Goal: Task Accomplishment & Management: Manage account settings

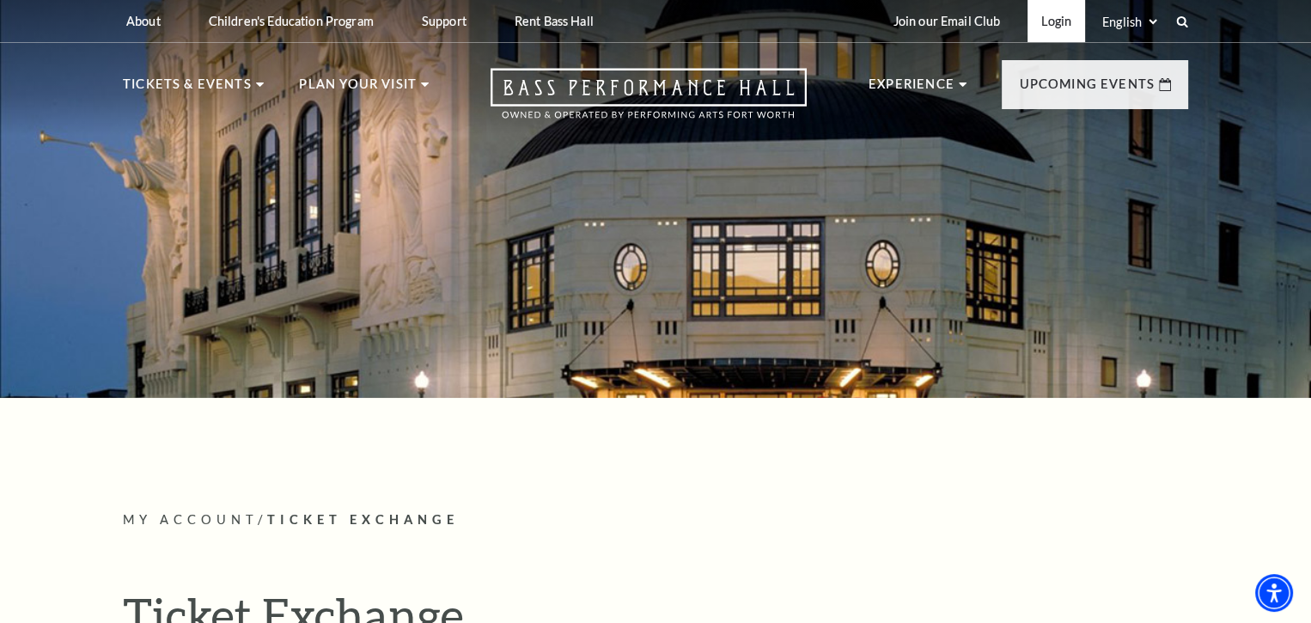
click at [1077, 21] on link "Login" at bounding box center [1057, 21] width 58 height 42
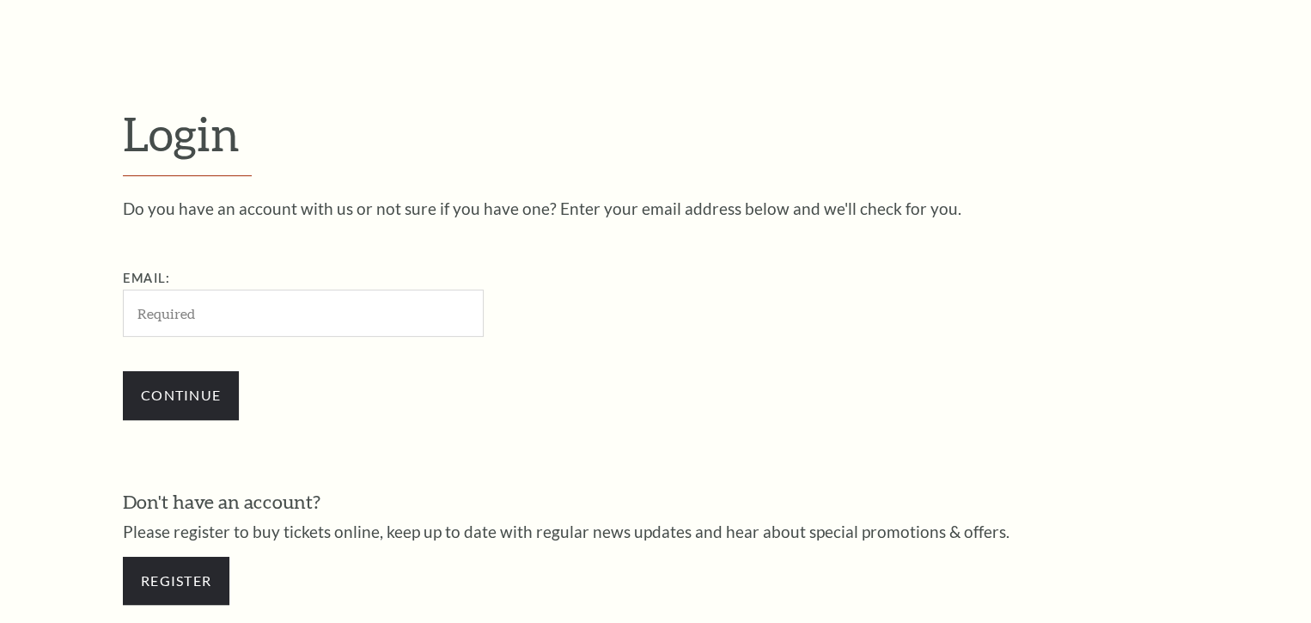
scroll to position [509, 0]
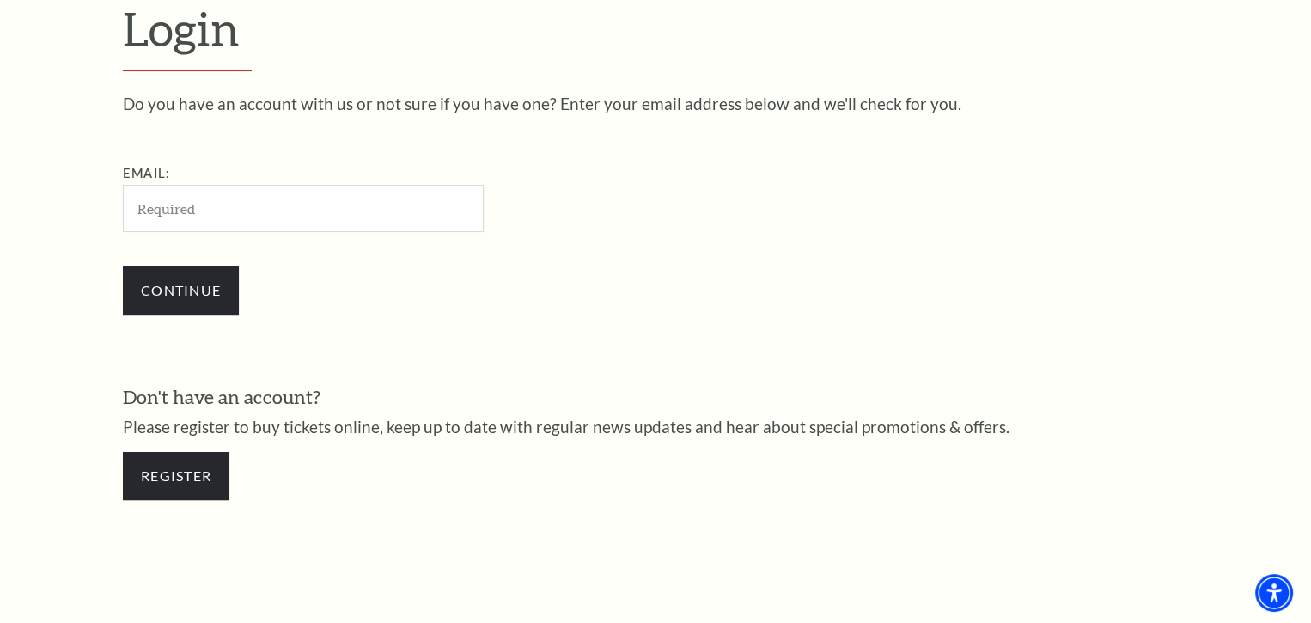
click at [284, 227] on input "Email:" at bounding box center [303, 208] width 361 height 47
type input "[EMAIL_ADDRESS][DOMAIN_NAME]"
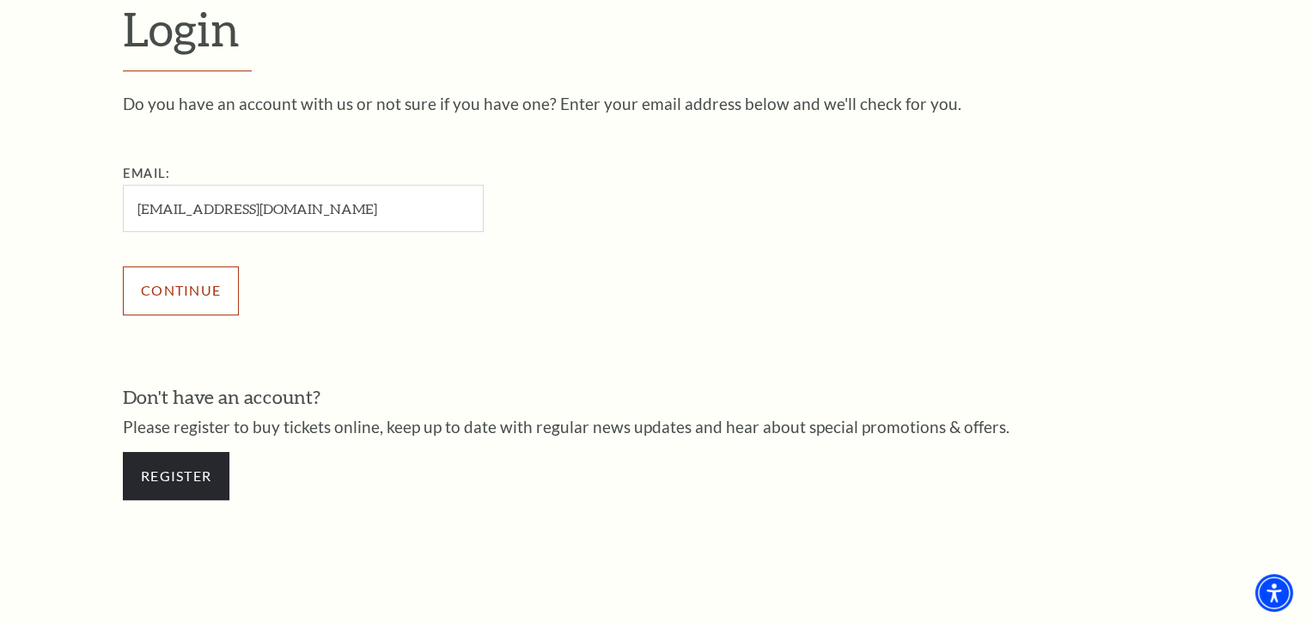
click at [211, 283] on input "Continue" at bounding box center [181, 290] width 116 height 48
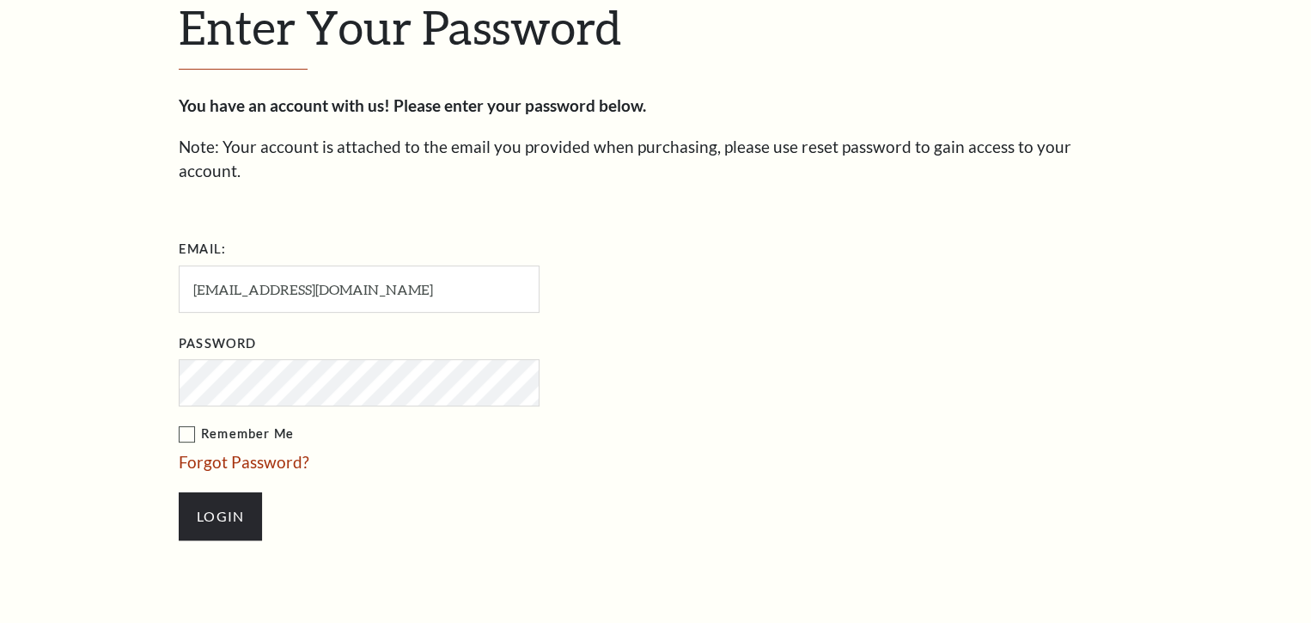
scroll to position [526, 0]
click at [225, 493] on input "Login" at bounding box center [220, 517] width 83 height 48
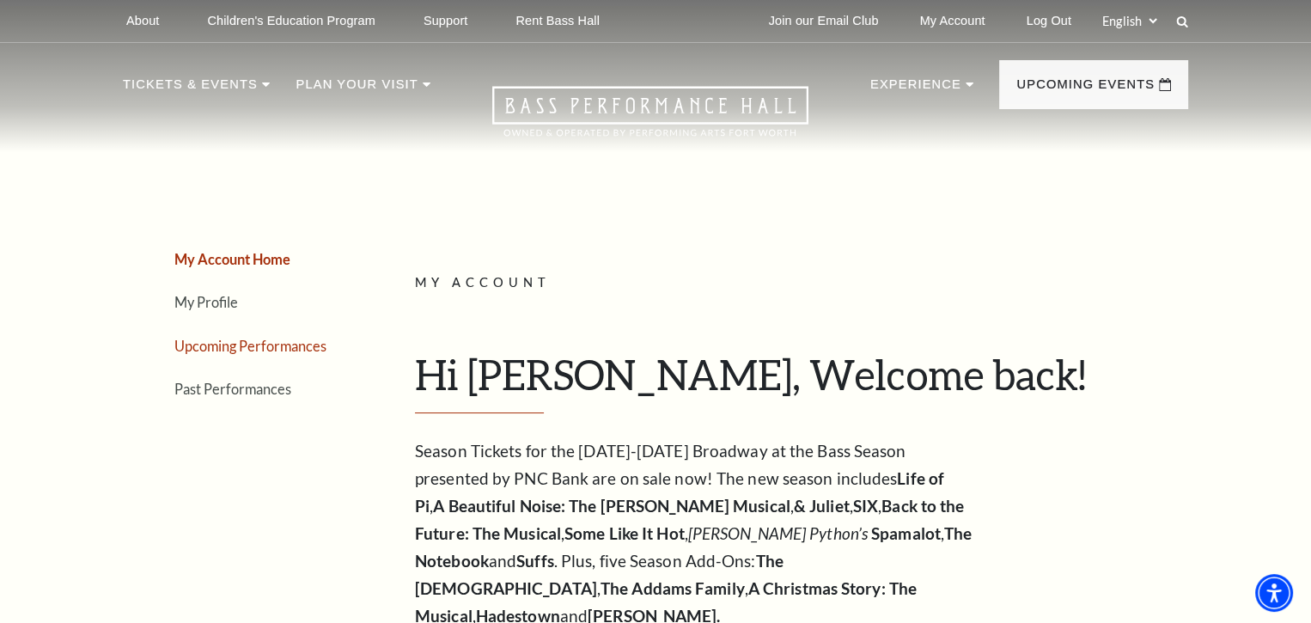
click at [292, 340] on link "Upcoming Performances" at bounding box center [250, 346] width 152 height 16
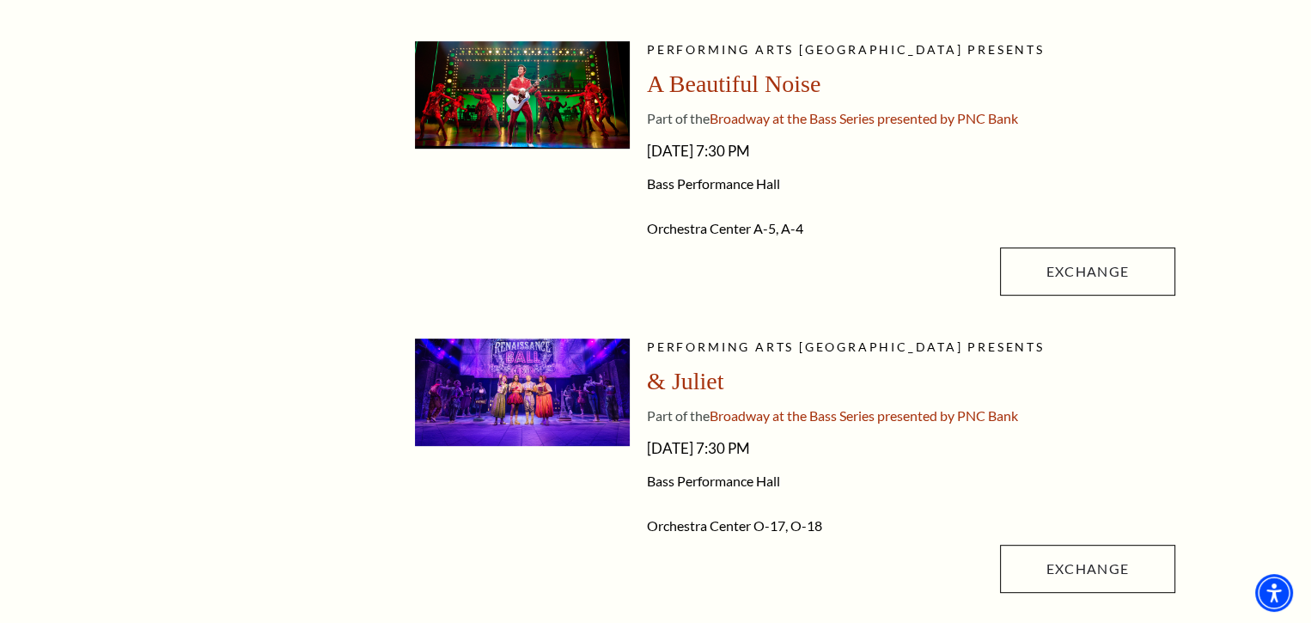
scroll to position [859, 0]
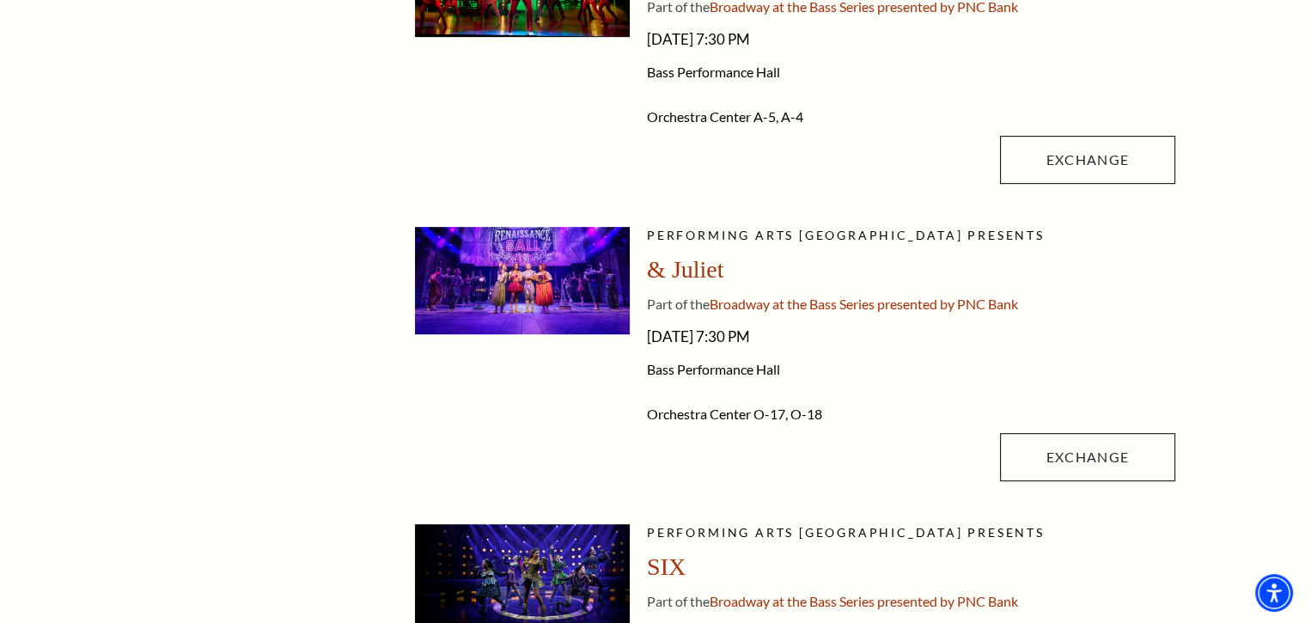
click at [563, 295] on img at bounding box center [522, 280] width 215 height 107
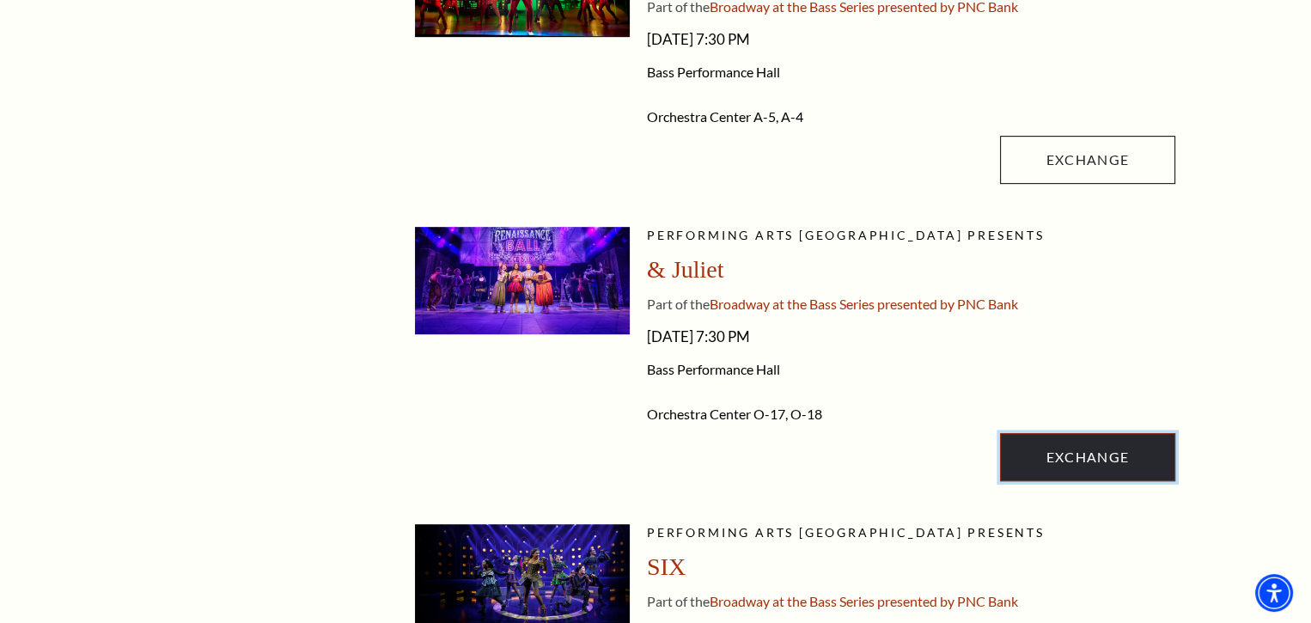
click at [1032, 439] on link "Exchange" at bounding box center [1087, 457] width 175 height 48
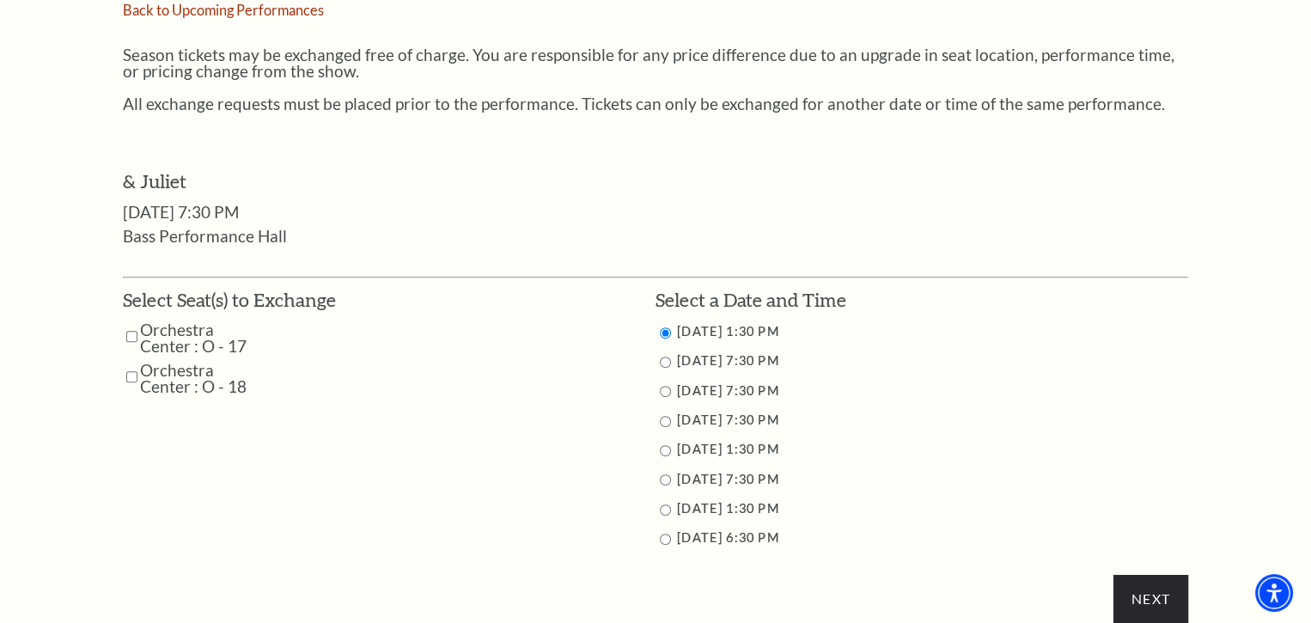
scroll to position [773, 0]
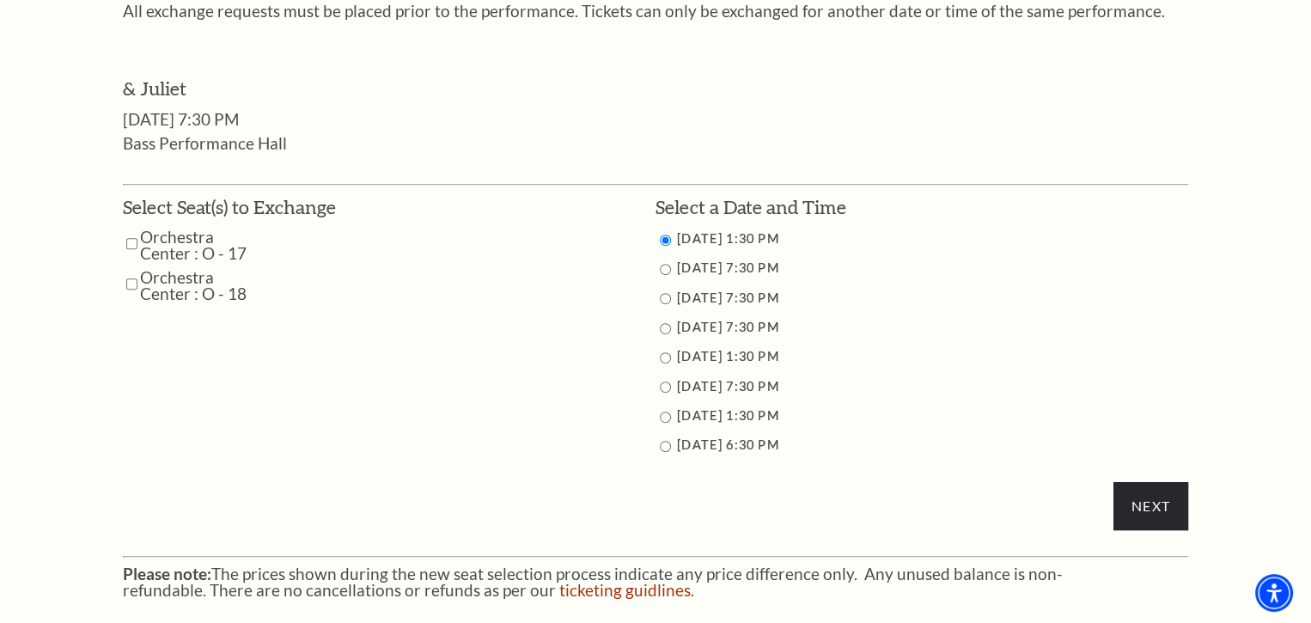
click at [136, 239] on input "Orchestra Center : O - 17" at bounding box center [131, 244] width 11 height 30
checkbox input "true"
click at [132, 279] on input "Orchestra Center : O - 18" at bounding box center [131, 284] width 11 height 30
checkbox input "true"
click at [666, 446] on input "11/16/2025 6:30 PM" at bounding box center [665, 446] width 11 height 11
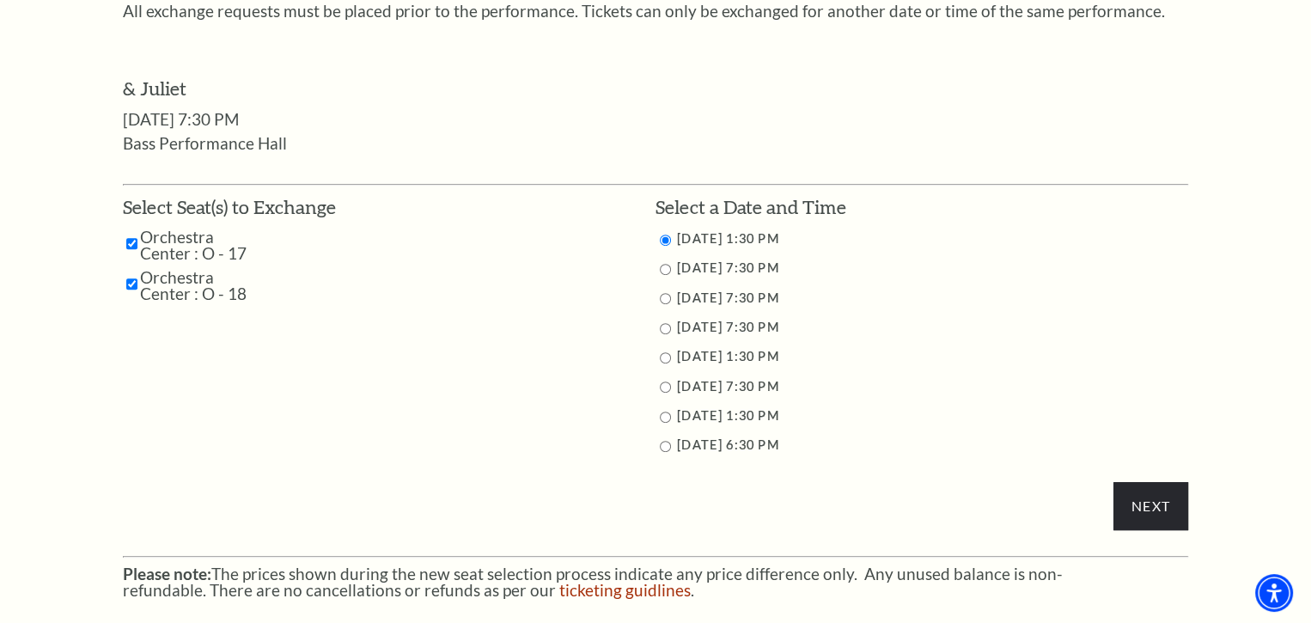
radio input "true"
click at [1128, 504] on input "Next" at bounding box center [1150, 506] width 75 height 48
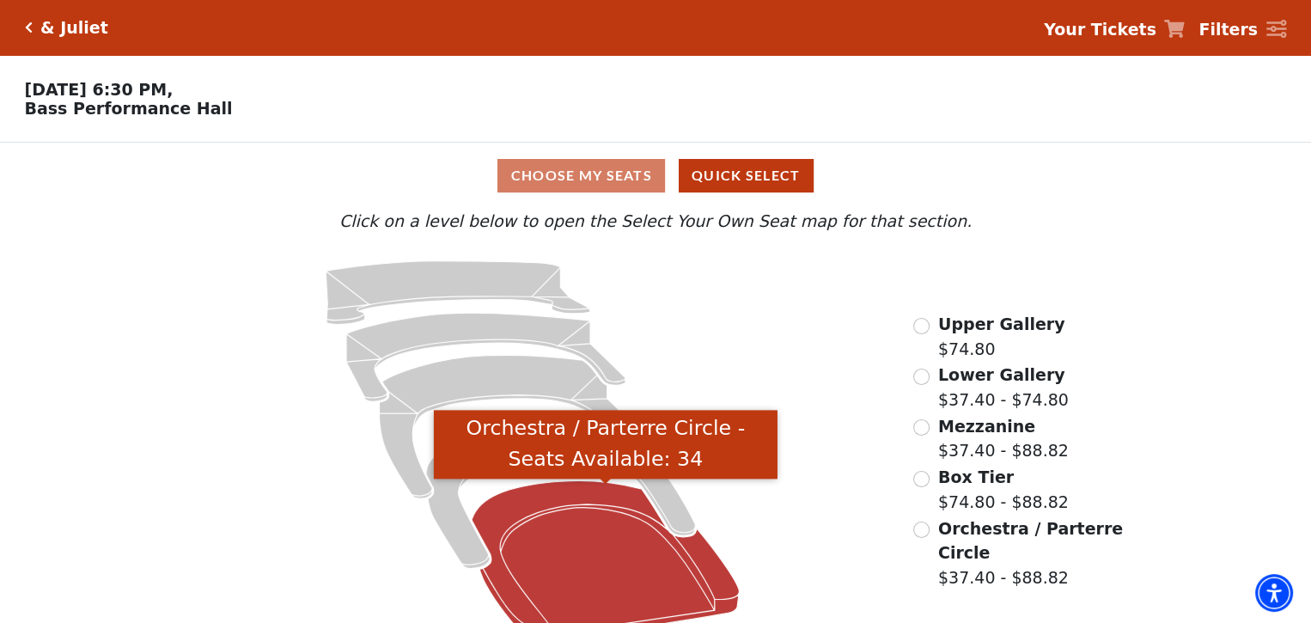
click at [598, 544] on icon "Orchestra / Parterre Circle - Seats Available: 34" at bounding box center [606, 562] width 268 height 162
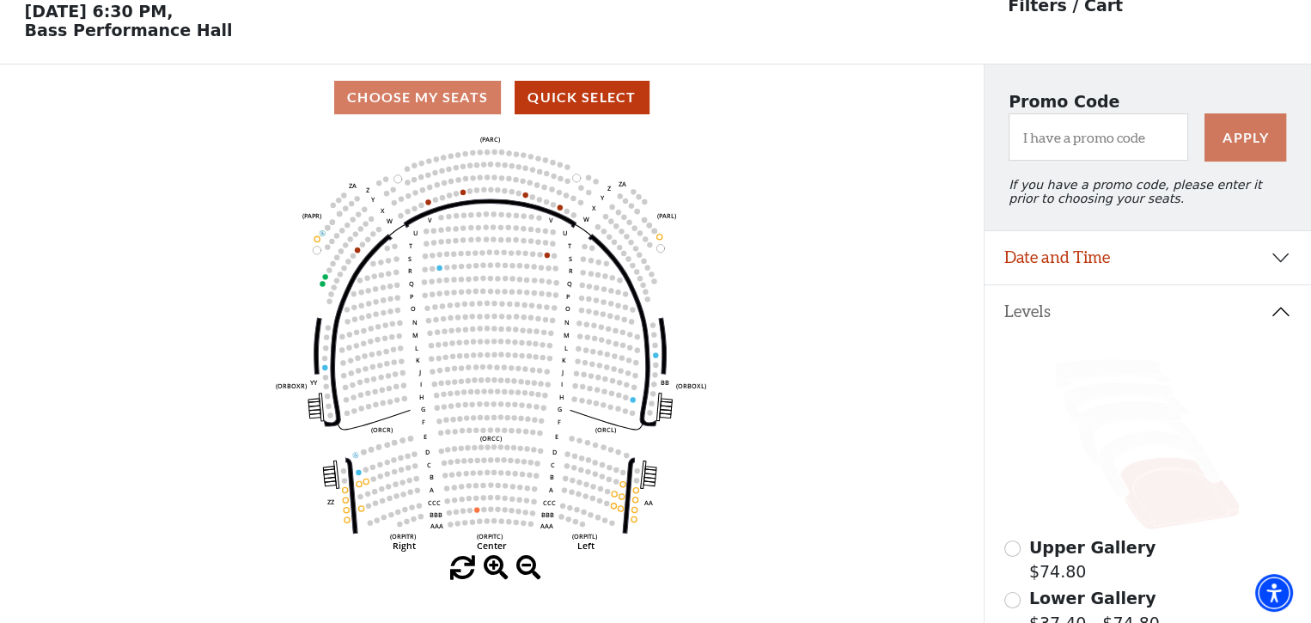
scroll to position [79, 0]
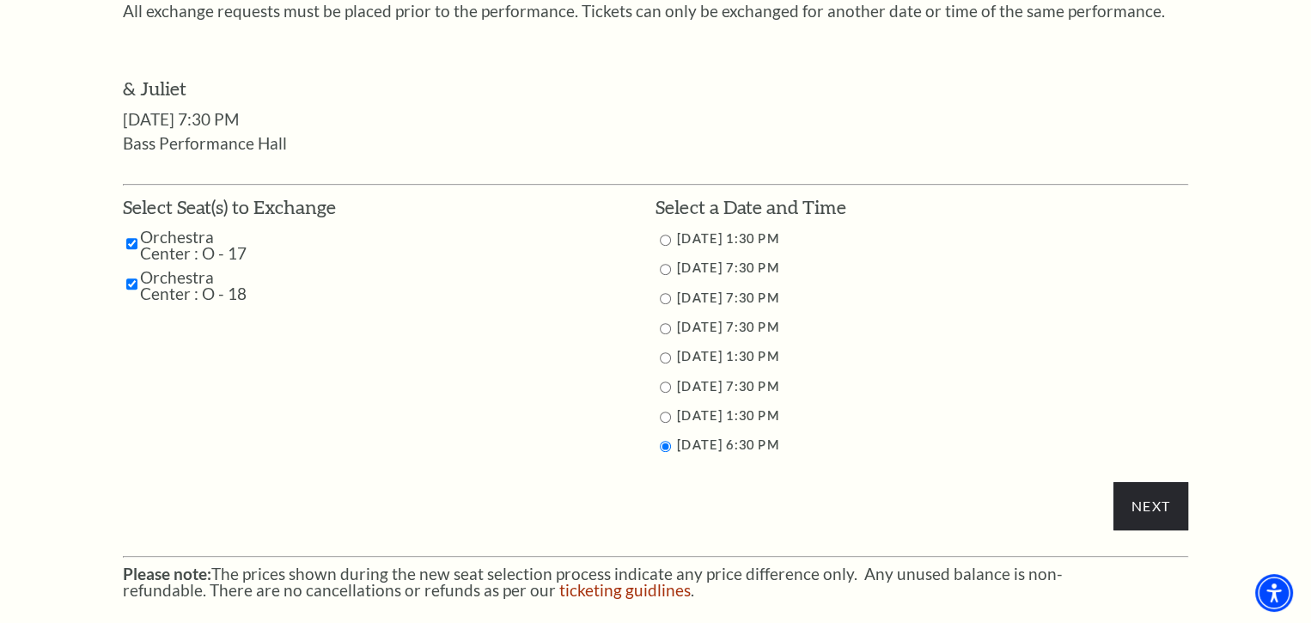
click at [666, 409] on li "[DATE] 1:30 PM" at bounding box center [922, 416] width 533 height 21
click at [666, 418] on input "11/16/2025 1:30 PM" at bounding box center [665, 417] width 11 height 11
radio input "true"
click at [1151, 516] on input "Next" at bounding box center [1150, 506] width 75 height 48
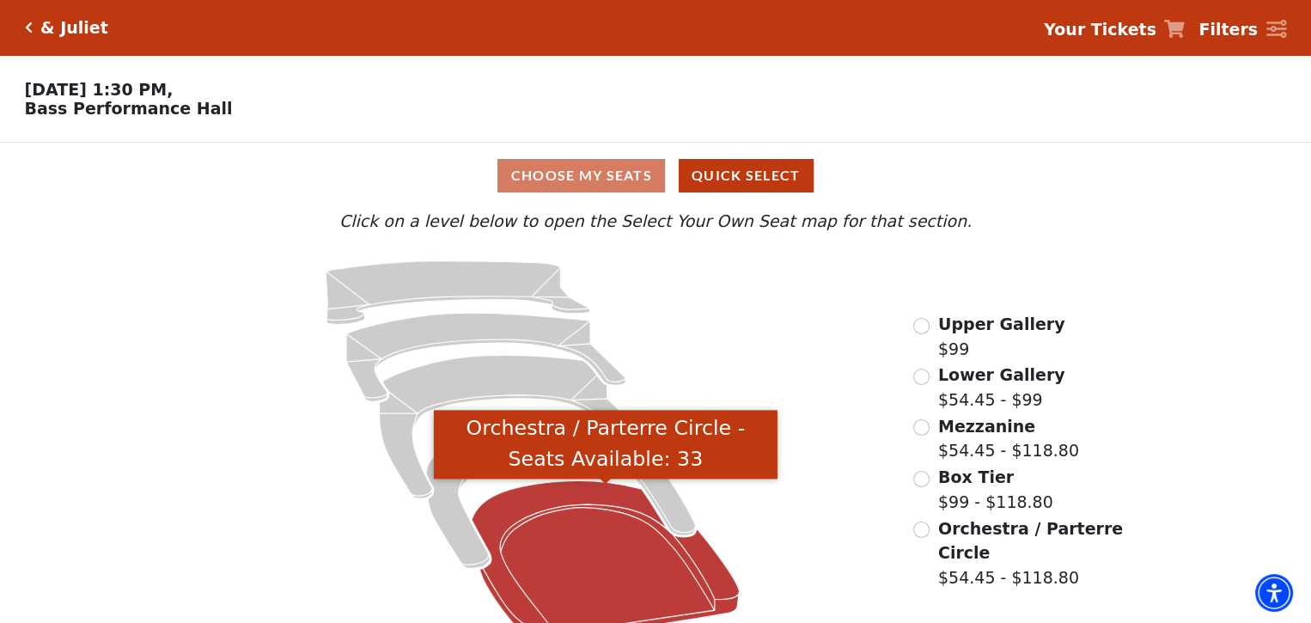
click at [615, 519] on icon "Orchestra / Parterre Circle - Seats Available: 33" at bounding box center [606, 562] width 268 height 162
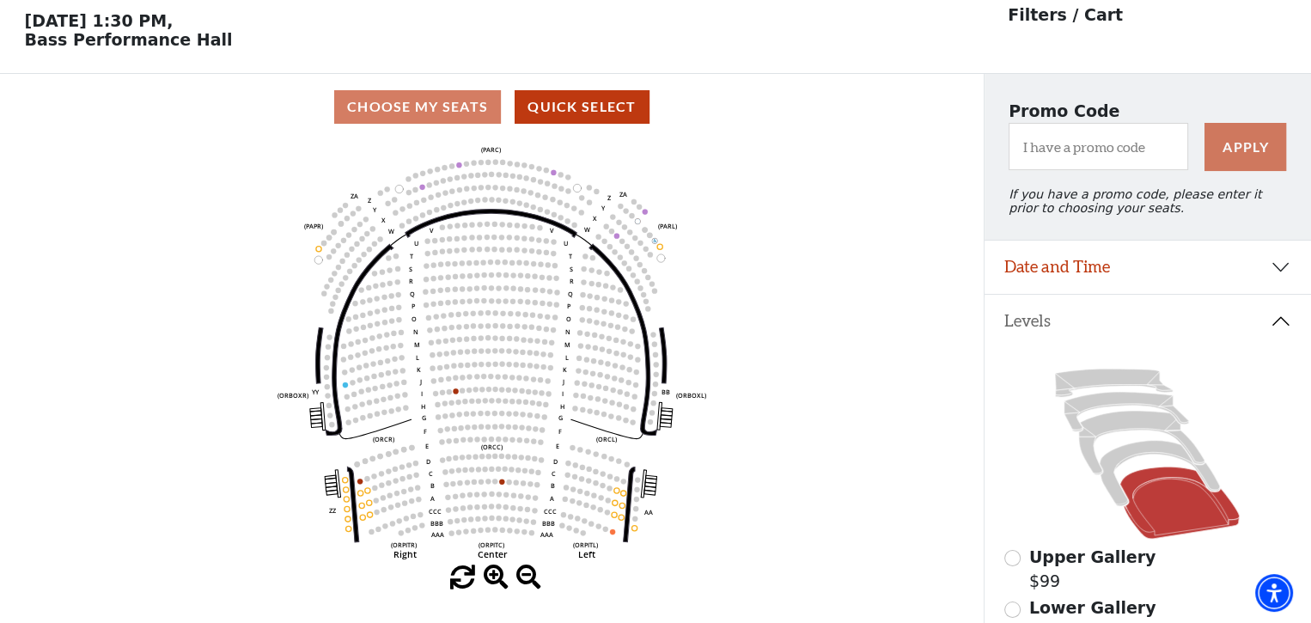
scroll to position [79, 0]
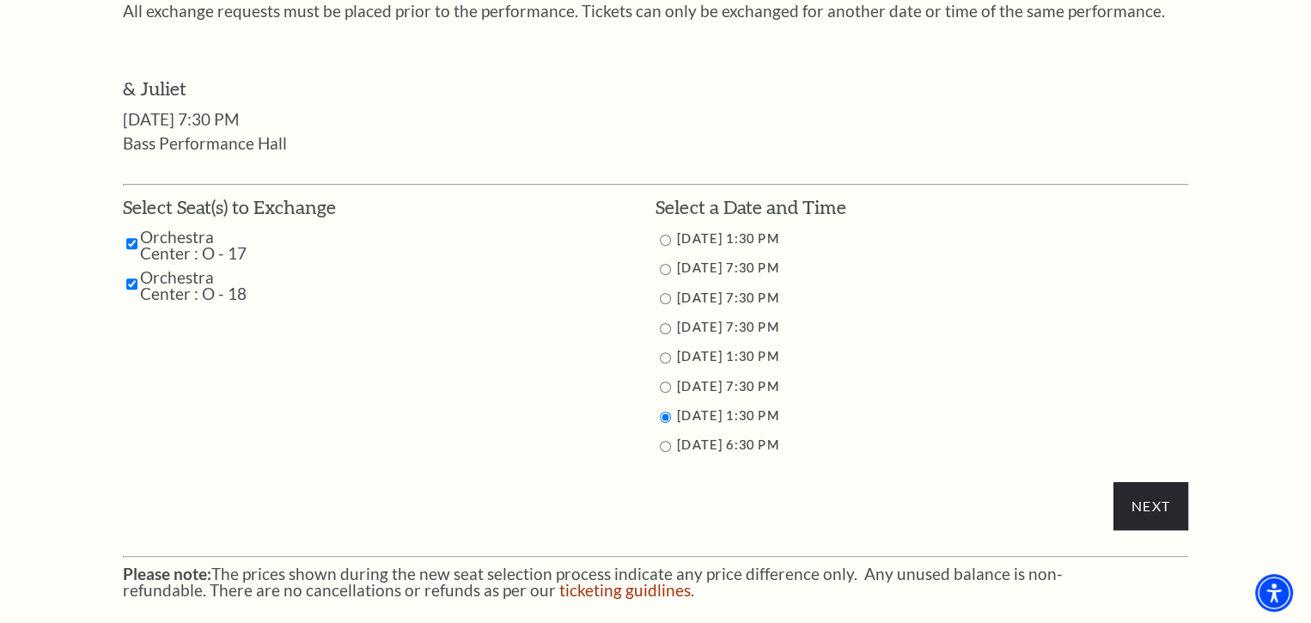
click at [662, 383] on input "11/15/2025 7:30 PM" at bounding box center [665, 386] width 11 height 11
radio input "true"
click at [1133, 510] on input "Next" at bounding box center [1150, 506] width 75 height 48
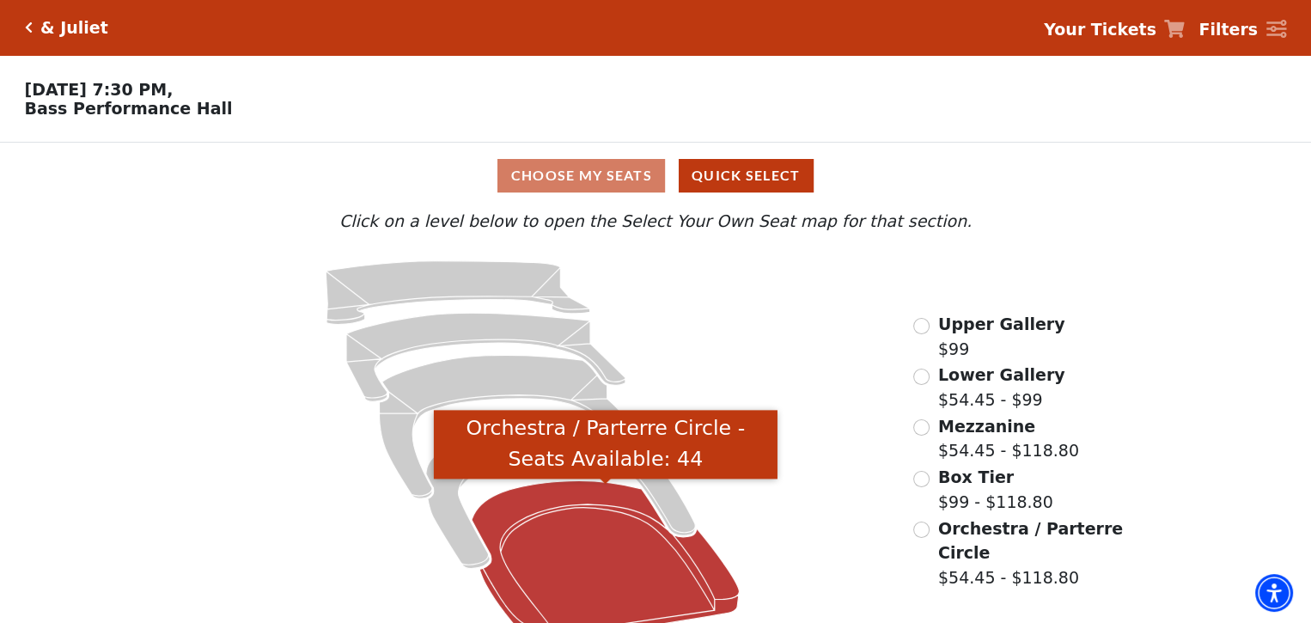
click at [635, 531] on icon "Orchestra / Parterre Circle - Seats Available: 44" at bounding box center [606, 562] width 268 height 162
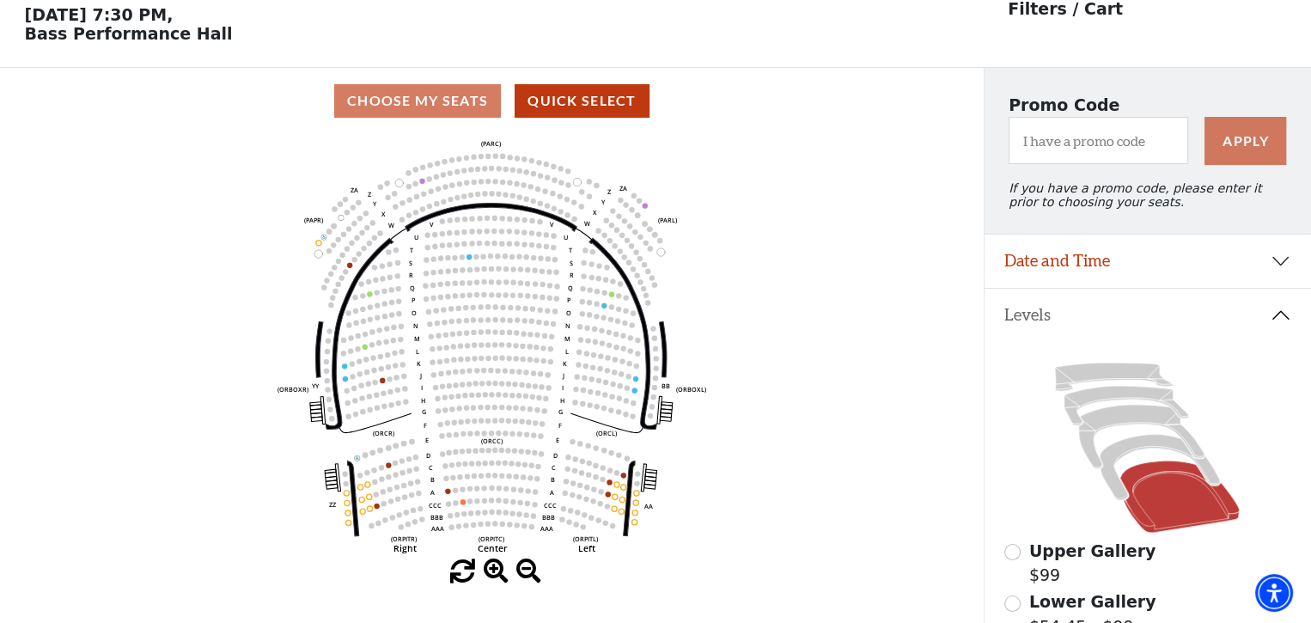
scroll to position [79, 0]
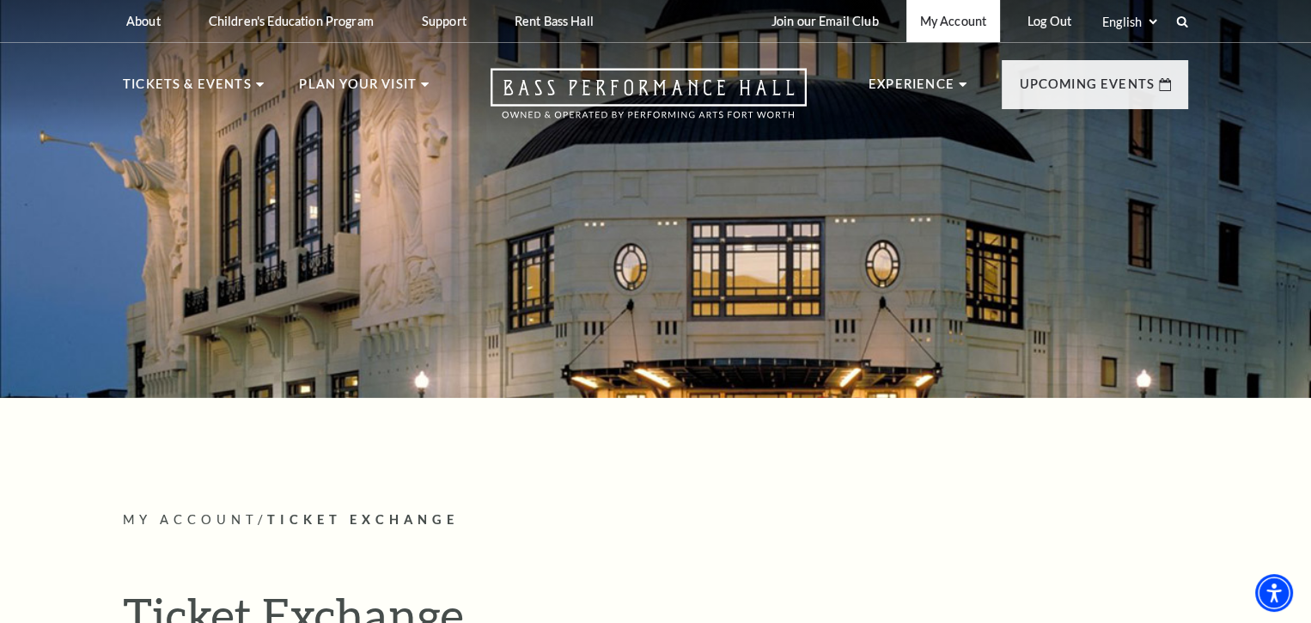
click at [955, 18] on link "My Account" at bounding box center [953, 21] width 94 height 42
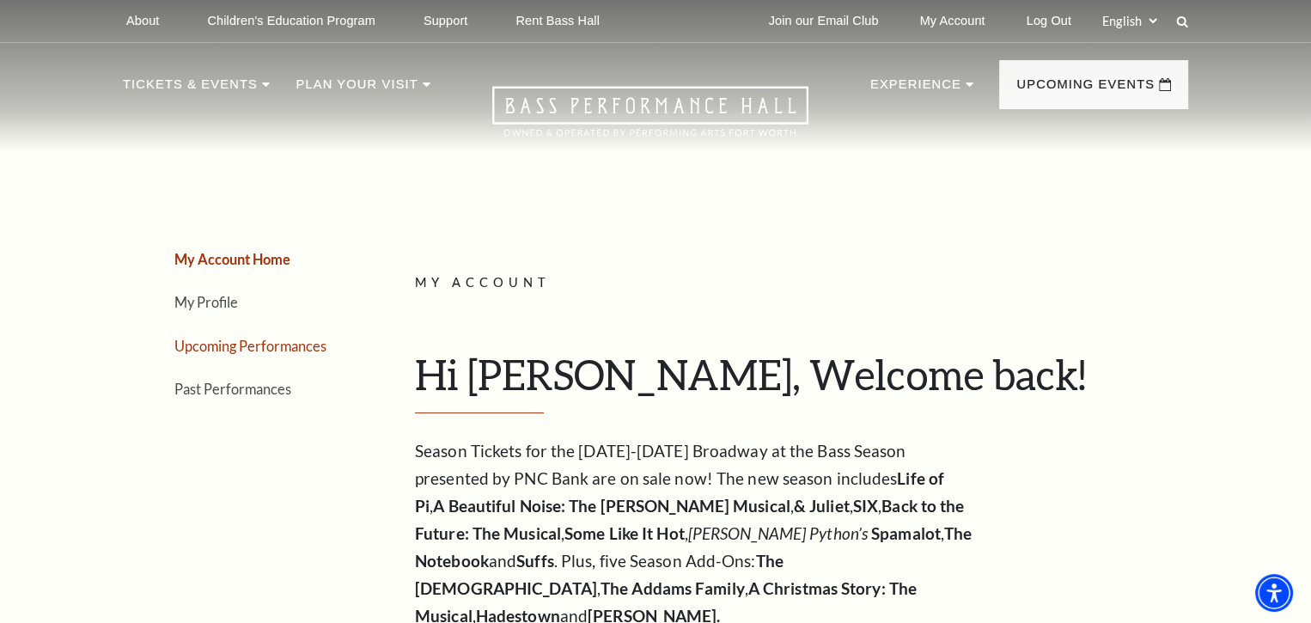
click at [293, 338] on link "Upcoming Performances" at bounding box center [250, 346] width 152 height 16
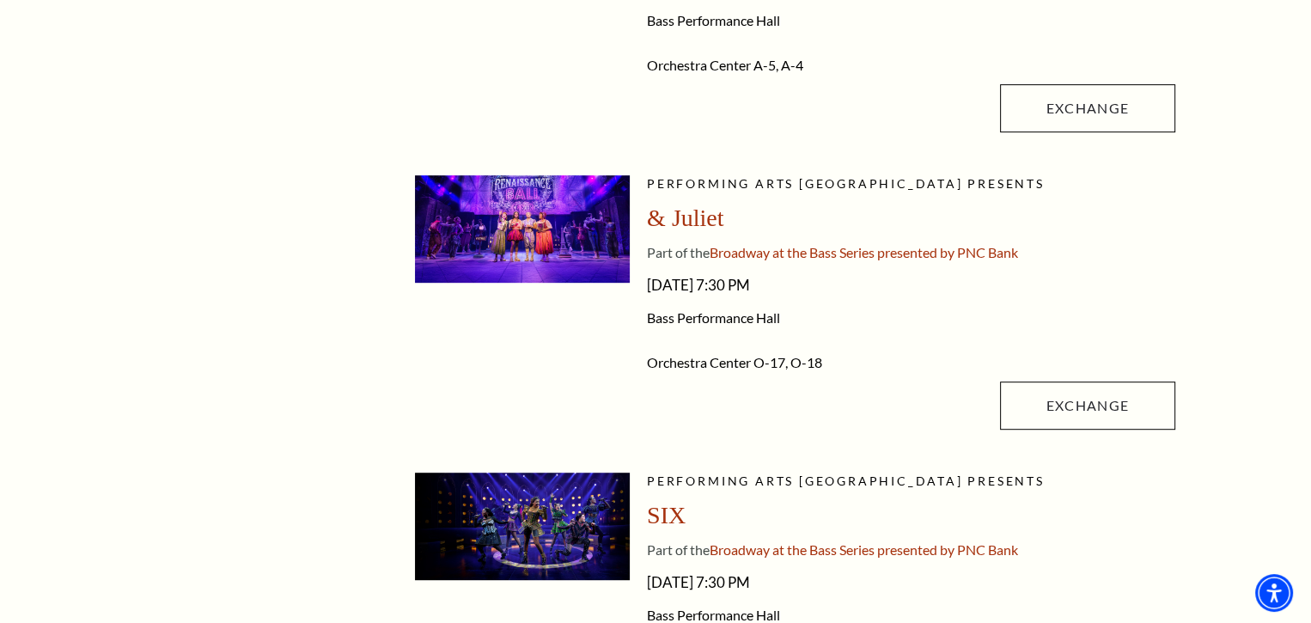
scroll to position [859, 0]
